Goal: Check status: Check status

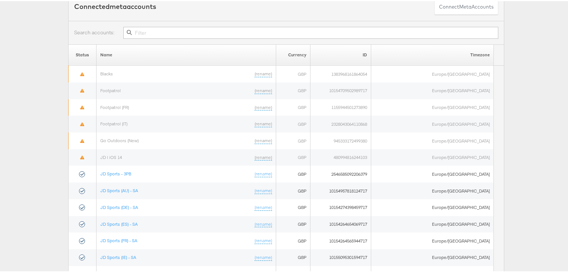
scroll to position [30, 0]
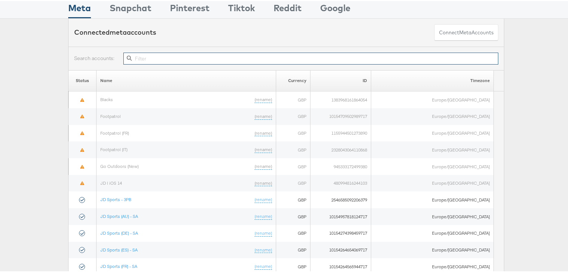
click at [161, 57] on input "text" at bounding box center [310, 57] width 375 height 12
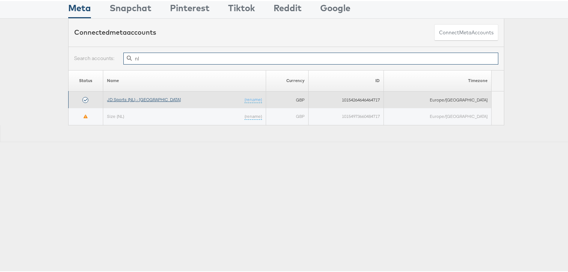
type input "nl"
click at [144, 98] on link "JD Sports (NL) - [GEOGRAPHIC_DATA]" at bounding box center [144, 98] width 74 height 6
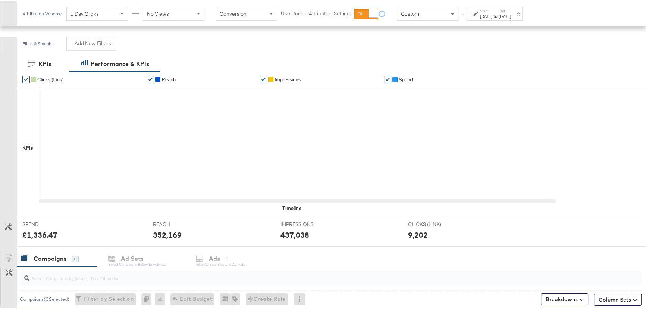
scroll to position [184, 0]
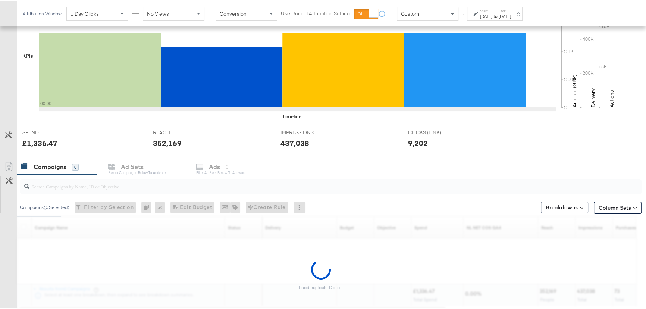
click at [71, 187] on input "search" at bounding box center [306, 182] width 555 height 15
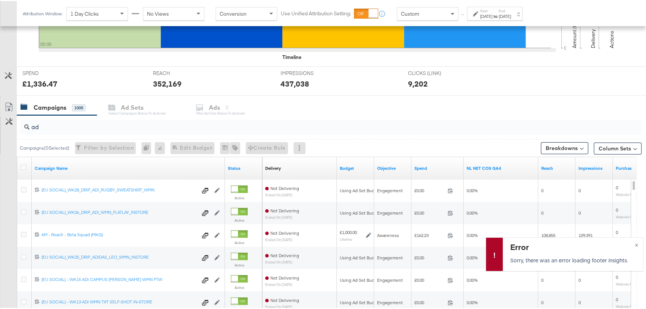
scroll to position [252, 0]
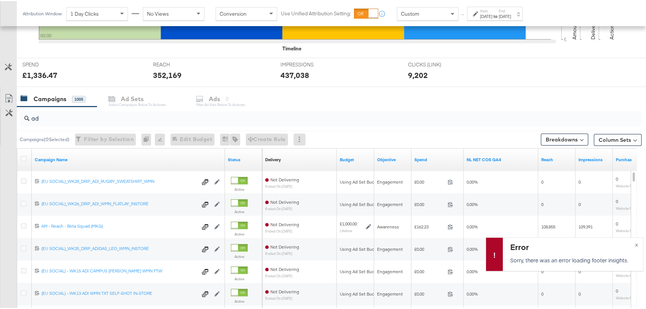
click at [52, 123] on div "ad" at bounding box center [330, 117] width 621 height 15
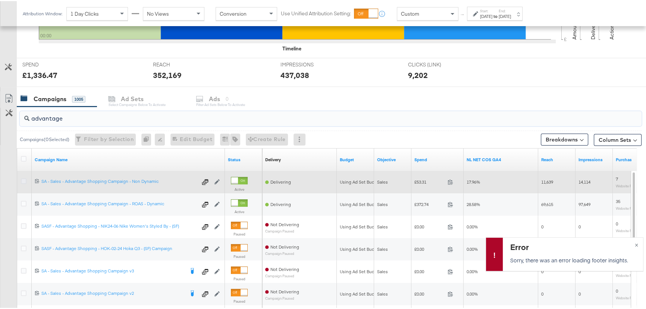
type input "advantage"
click at [23, 179] on icon at bounding box center [24, 180] width 6 height 6
click at [0, 0] on input "checkbox" at bounding box center [0, 0] width 0 height 0
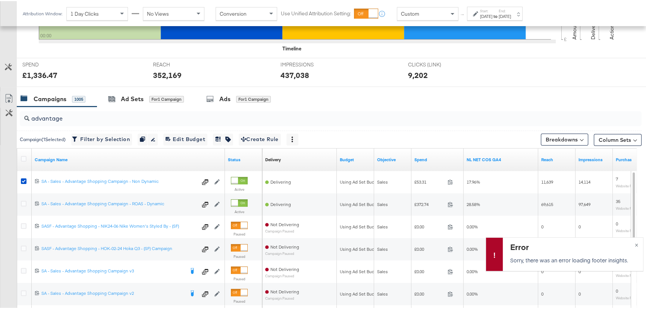
click at [492, 10] on label "Start:" at bounding box center [486, 9] width 12 height 5
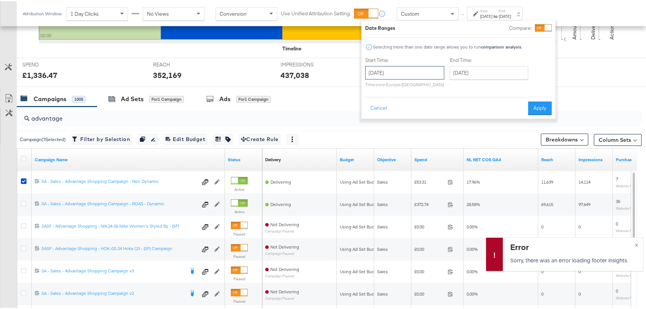
click at [407, 75] on input "[DATE]" at bounding box center [404, 71] width 79 height 13
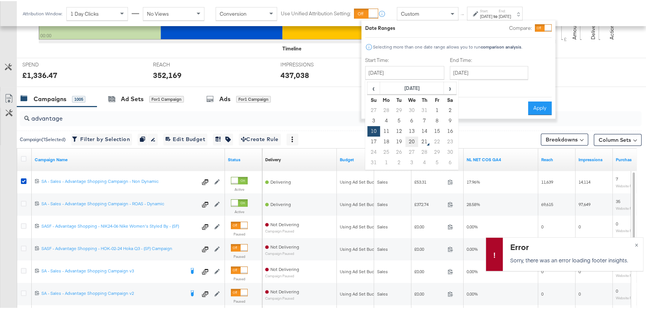
click at [411, 138] on td "20" at bounding box center [411, 140] width 13 height 10
type input "August 20th 2025"
click at [533, 104] on button "Apply" at bounding box center [539, 106] width 23 height 13
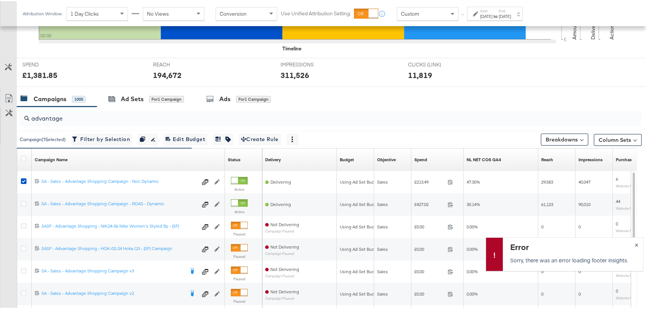
click at [634, 242] on span "×" at bounding box center [635, 243] width 3 height 9
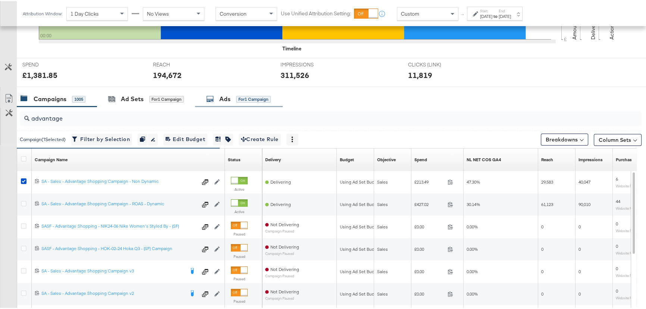
click at [236, 97] on div "for 1 Campaign" at bounding box center [253, 98] width 35 height 7
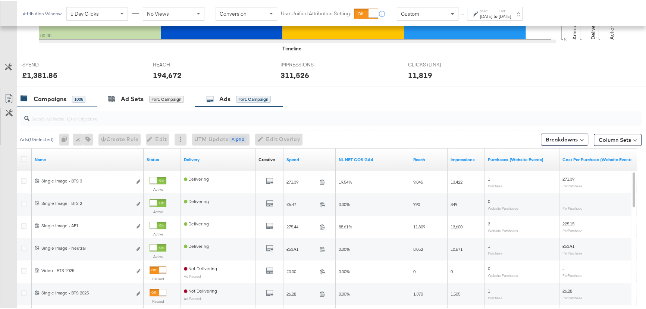
click at [61, 101] on div "Campaigns" at bounding box center [50, 98] width 33 height 9
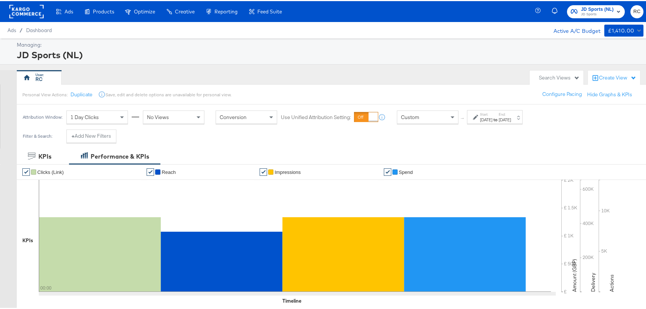
click at [498, 117] on strong "to" at bounding box center [495, 119] width 6 height 6
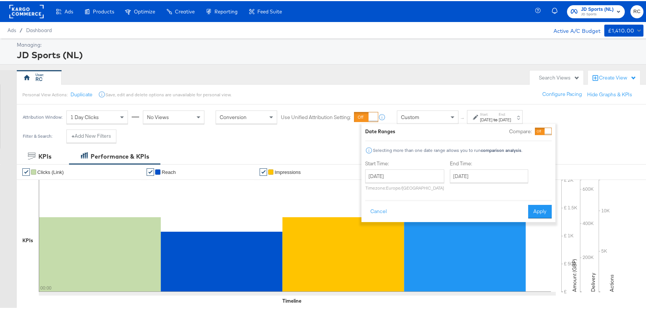
click at [587, 9] on span "JD Sports (NL)" at bounding box center [597, 8] width 33 height 8
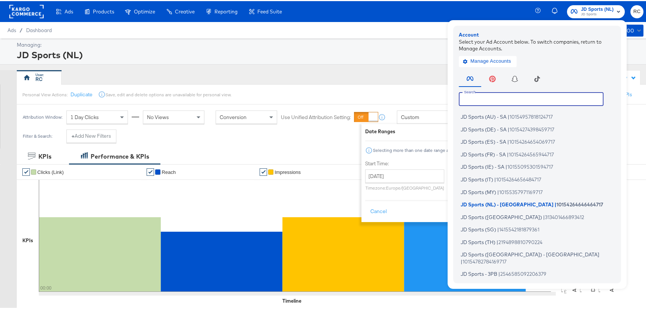
click at [519, 95] on input "text" at bounding box center [531, 97] width 145 height 13
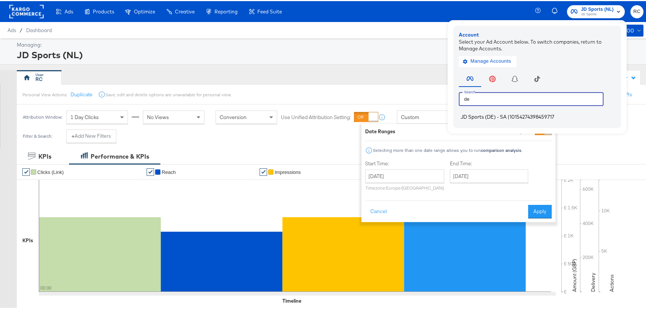
type input "de"
click at [492, 120] on li "JD Sports (DE) - SA | 10154274398459717" at bounding box center [539, 115] width 160 height 11
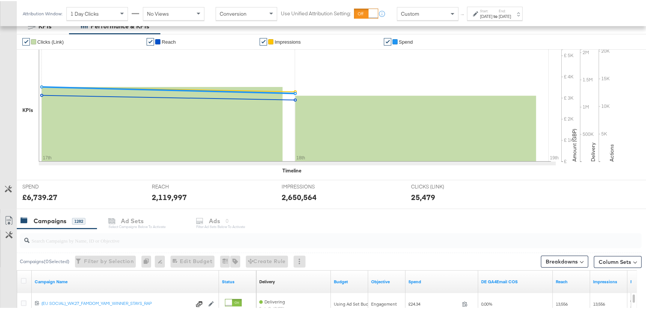
scroll to position [203, 0]
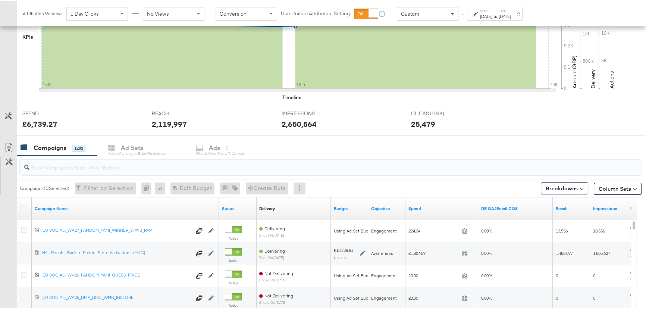
click at [60, 164] on input "search" at bounding box center [306, 163] width 555 height 15
type input "advantage"
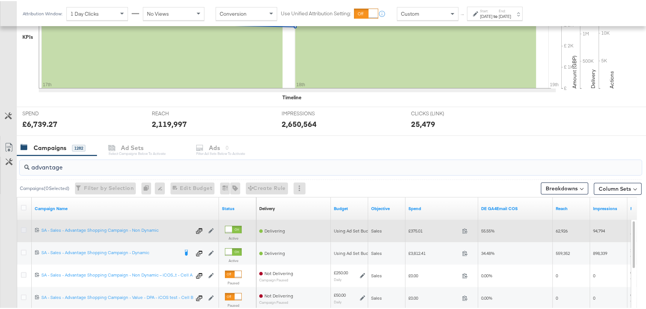
click at [23, 227] on icon at bounding box center [24, 229] width 6 height 6
click at [0, 0] on input "checkbox" at bounding box center [0, 0] width 0 height 0
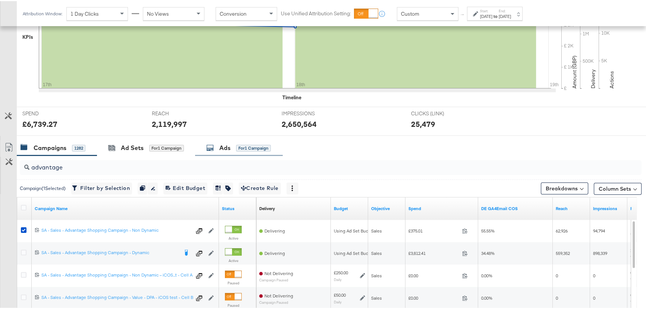
click at [239, 144] on div "for 1 Campaign" at bounding box center [253, 147] width 35 height 7
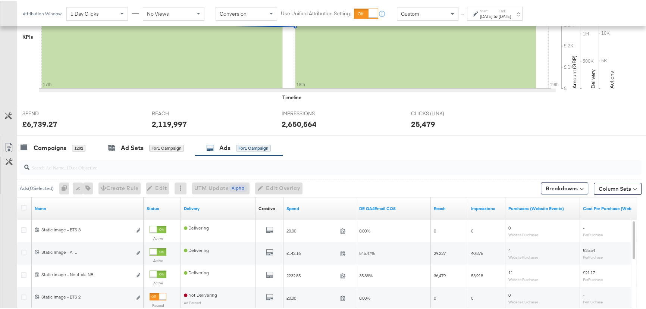
click at [487, 15] on div "Aug 17th 2025" at bounding box center [486, 15] width 12 height 6
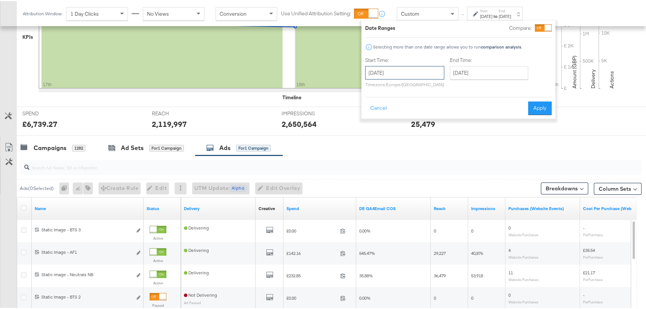
click at [431, 76] on input "August 17th 2025" at bounding box center [404, 71] width 79 height 13
click at [410, 138] on td "20" at bounding box center [411, 140] width 13 height 10
type input "August 20th 2025"
click at [534, 104] on button "Apply" at bounding box center [539, 106] width 23 height 13
